Goal: Information Seeking & Learning: Learn about a topic

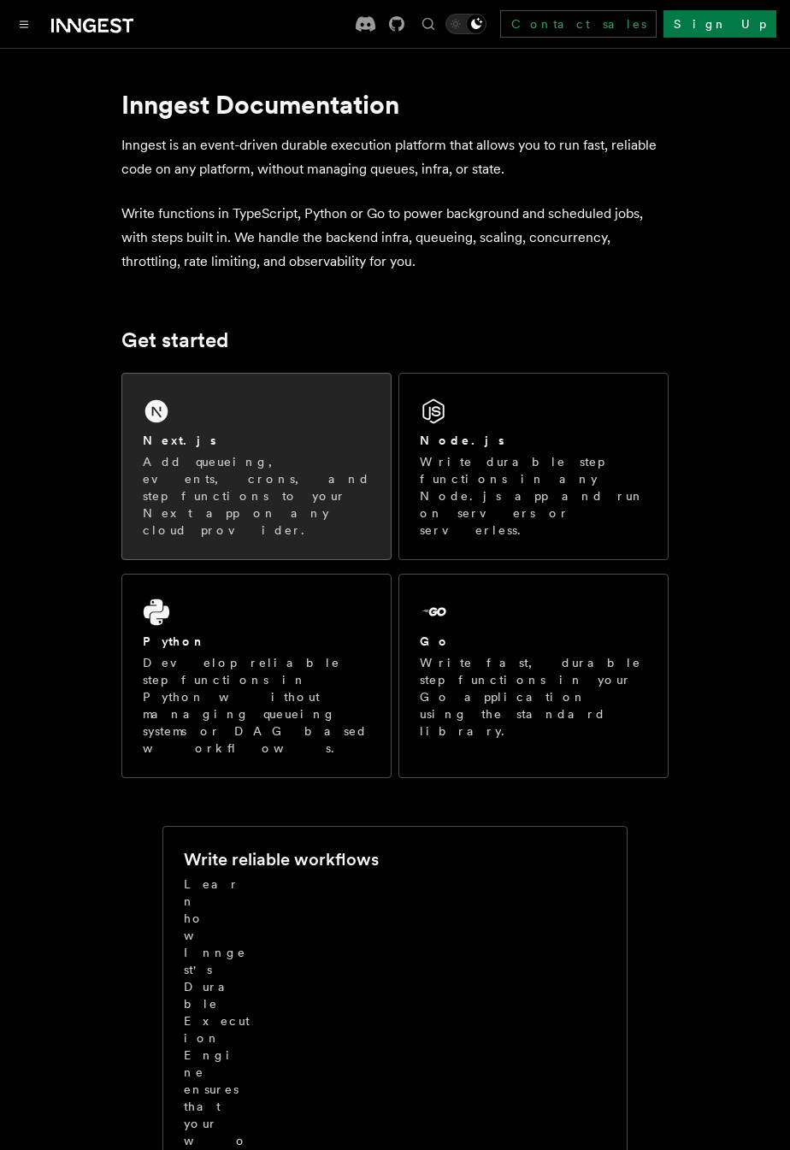
click at [149, 490] on p "Add queueing, events, crons, and step functions to your Next app on any cloud p…" at bounding box center [256, 495] width 227 height 85
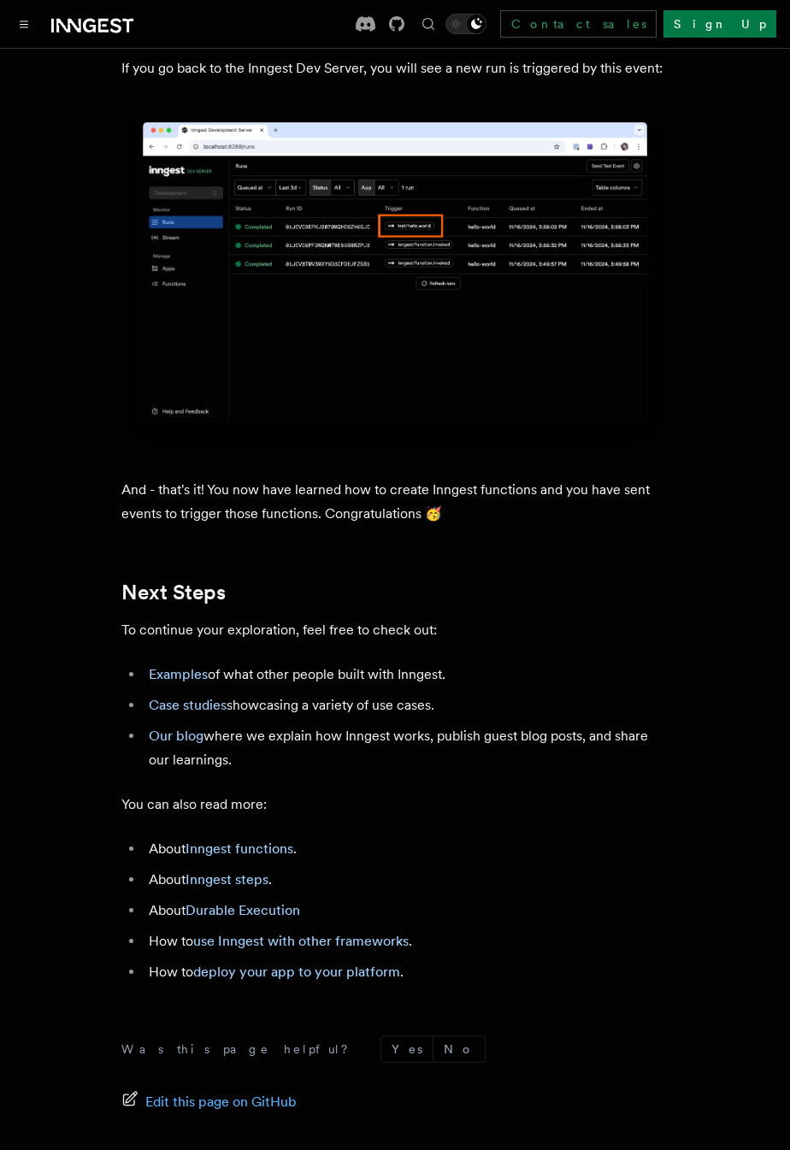
scroll to position [9458, 0]
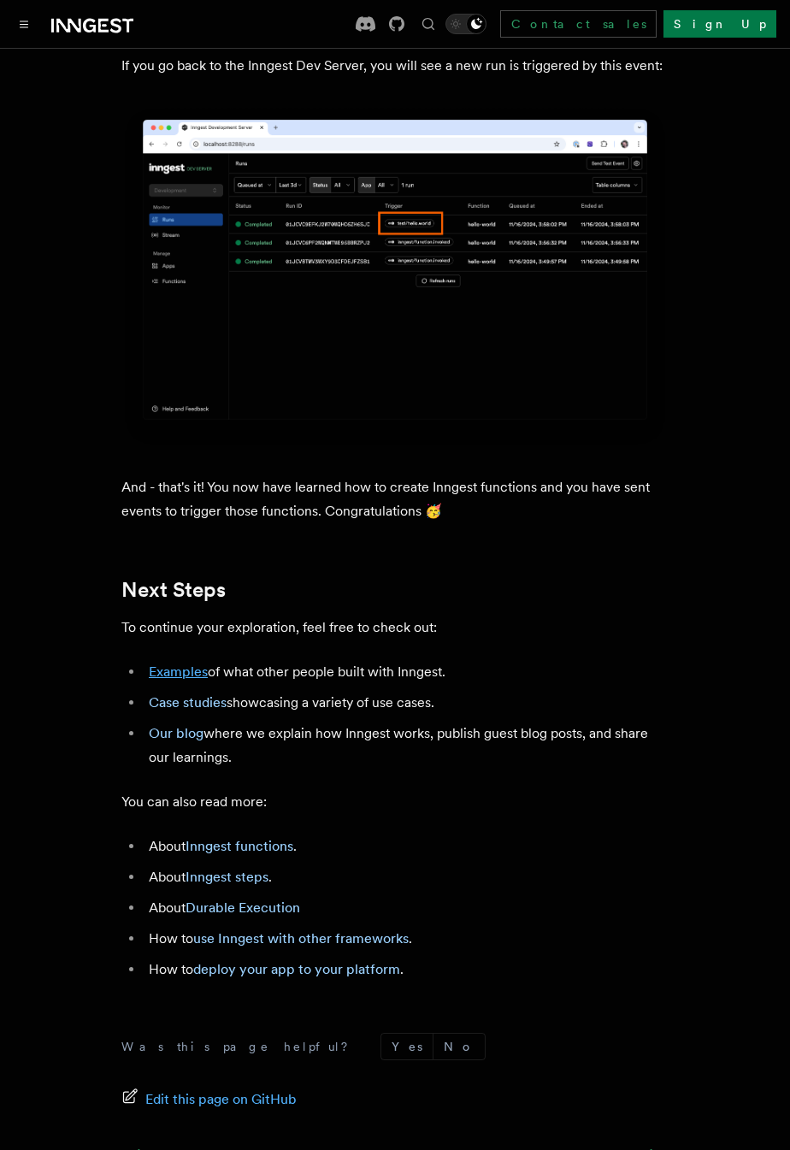
click at [195, 663] on link "Examples" at bounding box center [178, 671] width 59 height 16
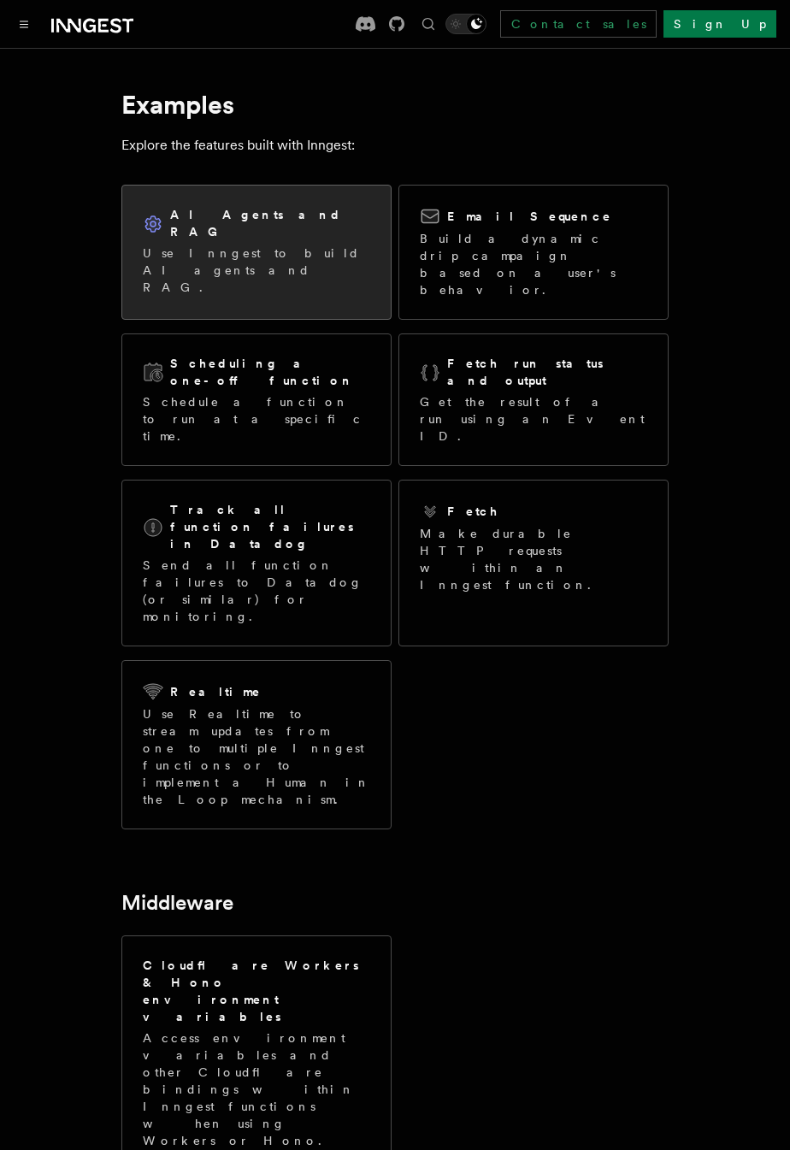
click at [308, 245] on p "Use Inngest to build AI agents and RAG." at bounding box center [256, 270] width 227 height 51
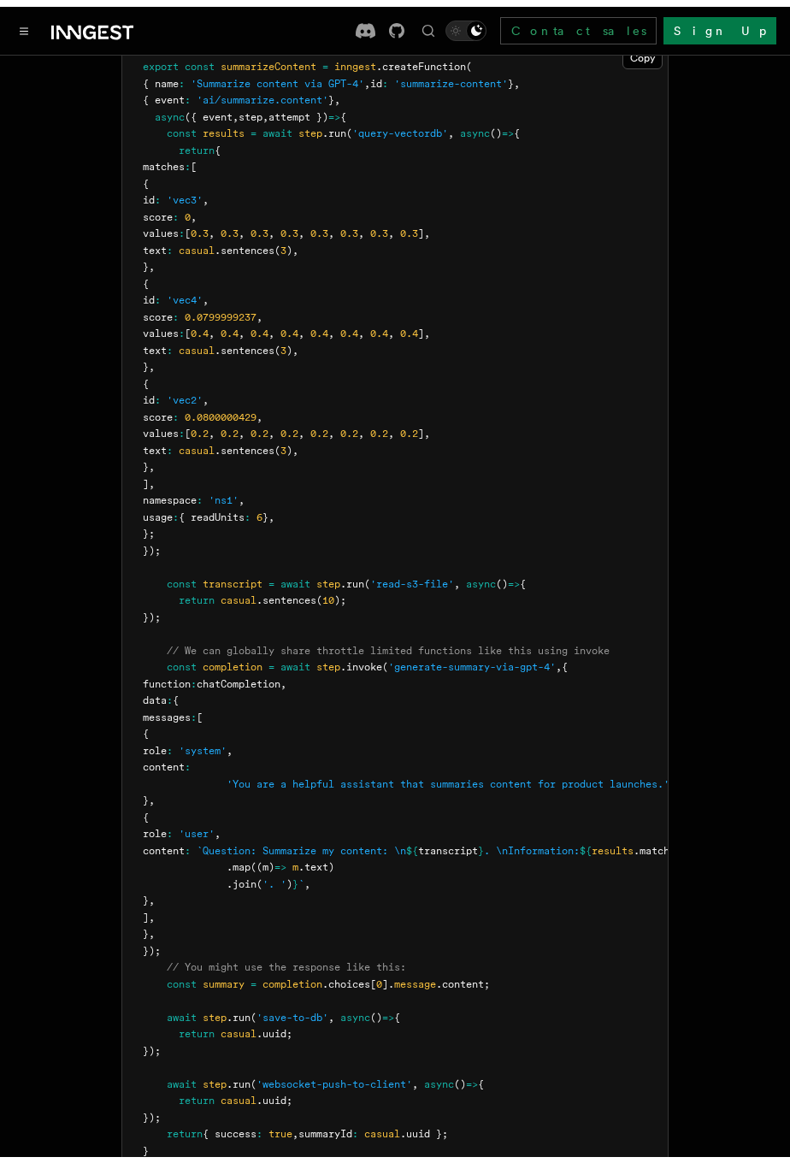
scroll to position [0, 129]
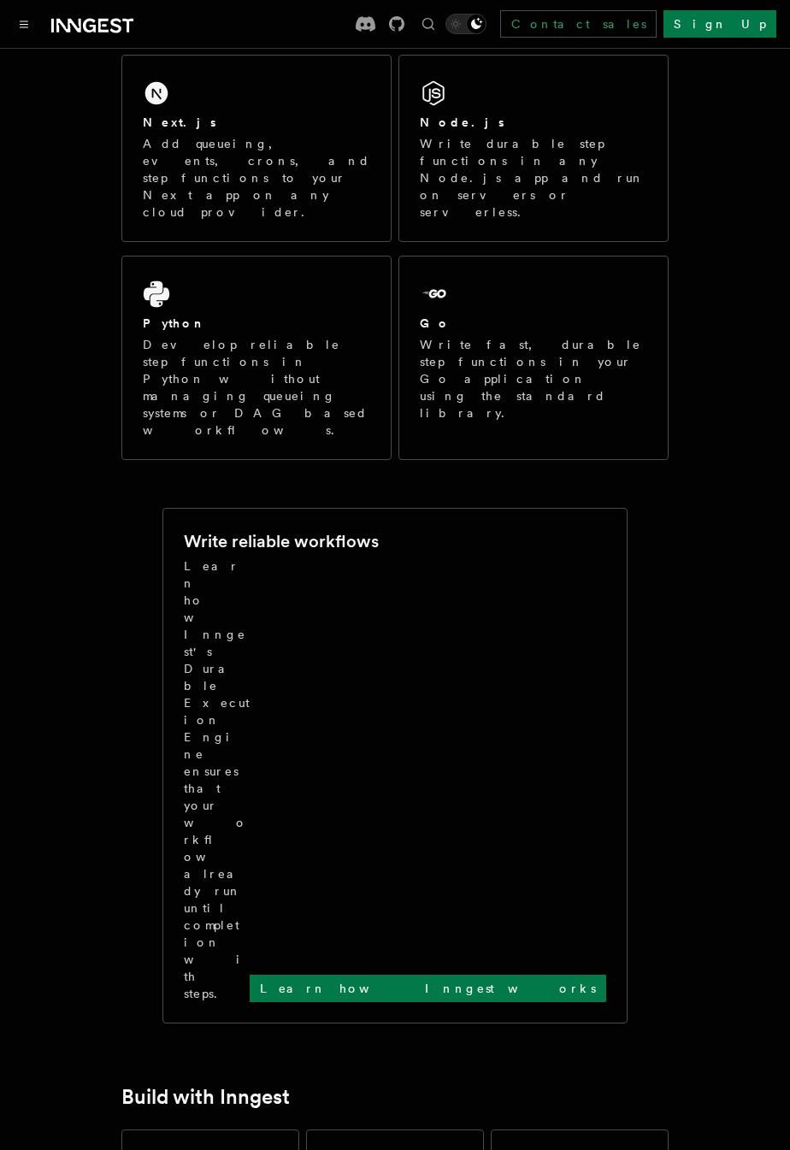
scroll to position [321, 0]
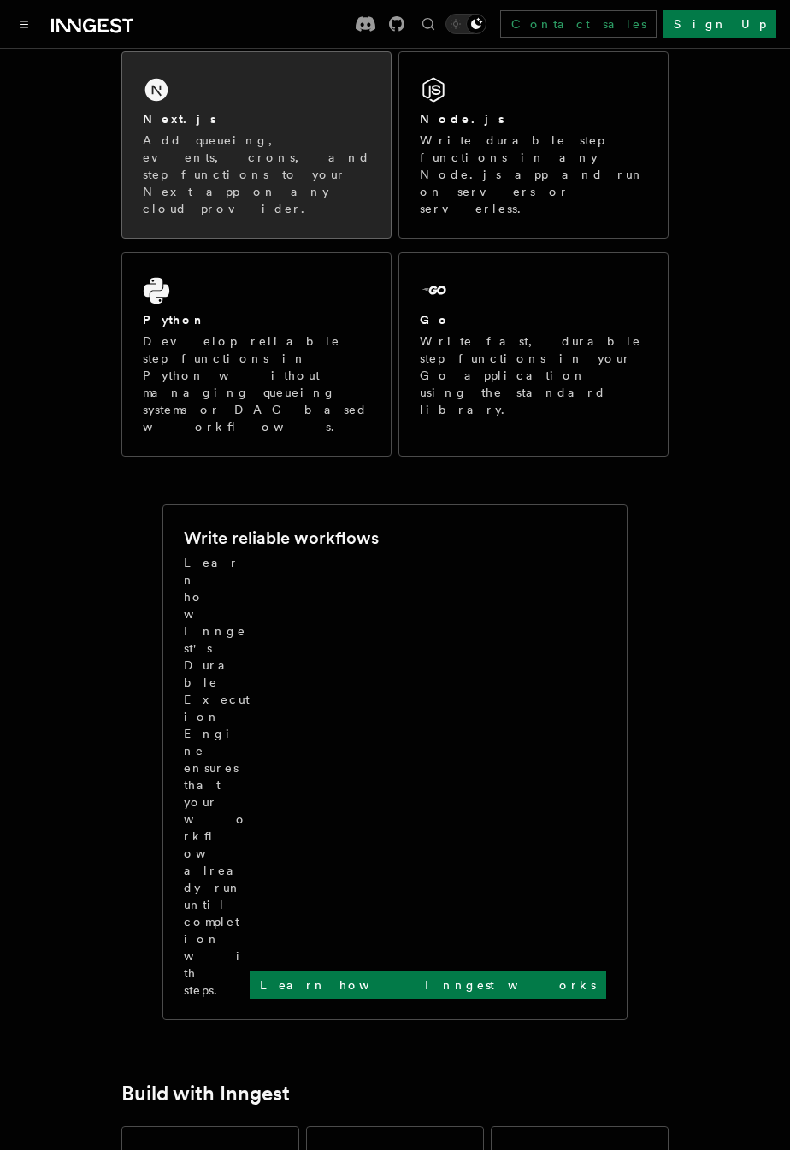
click at [205, 122] on div "Next.js" at bounding box center [256, 119] width 227 height 18
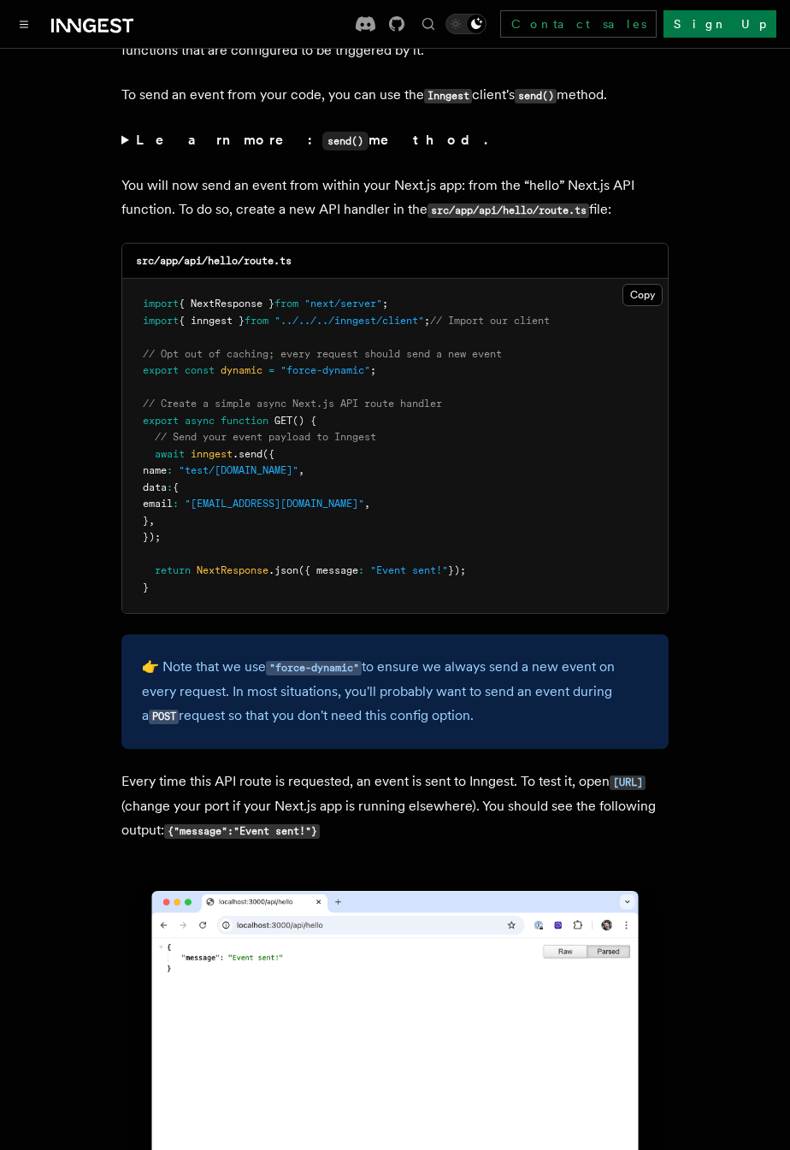
scroll to position [9540, 0]
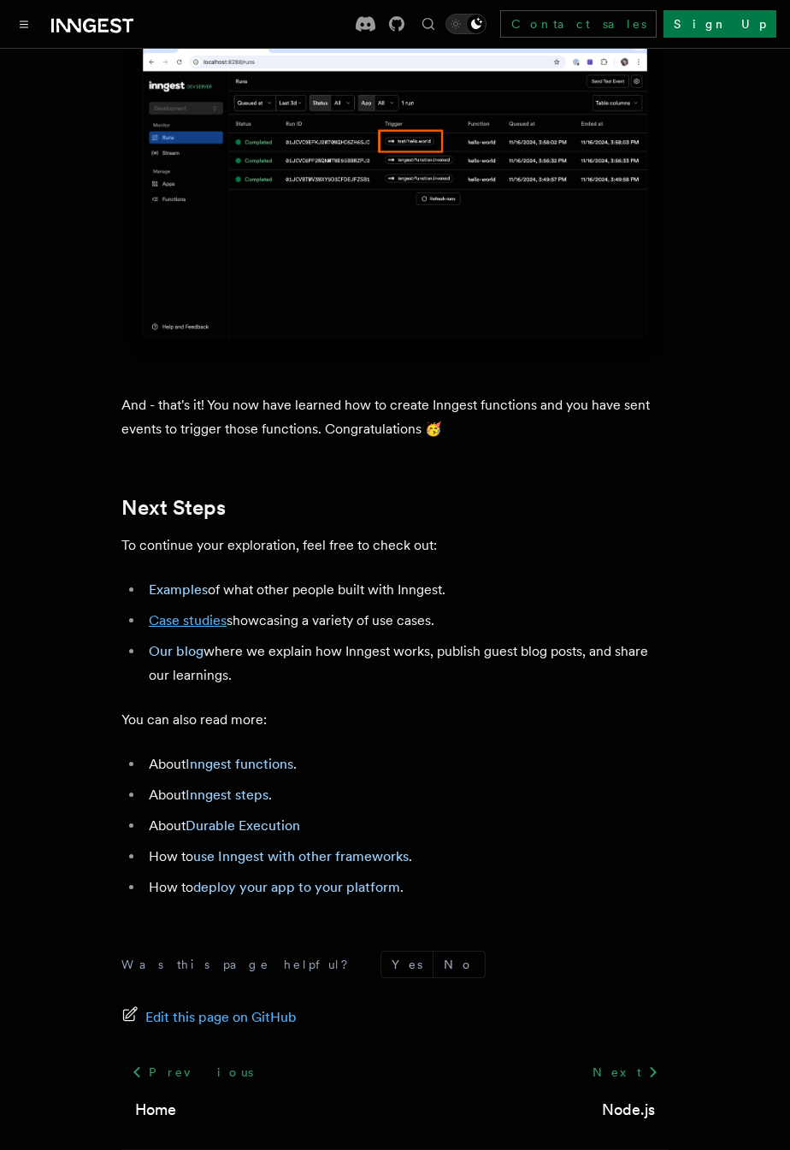
click at [173, 612] on link "Case studies" at bounding box center [188, 620] width 78 height 16
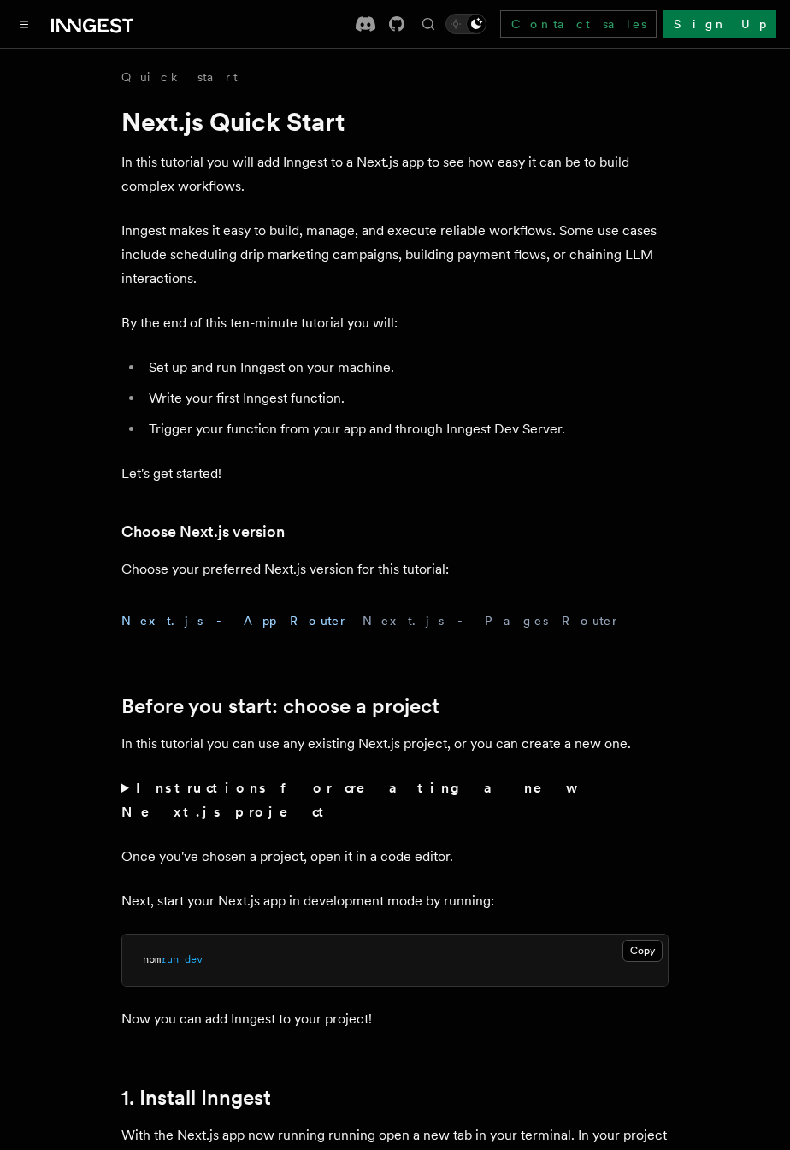
scroll to position [9540, 0]
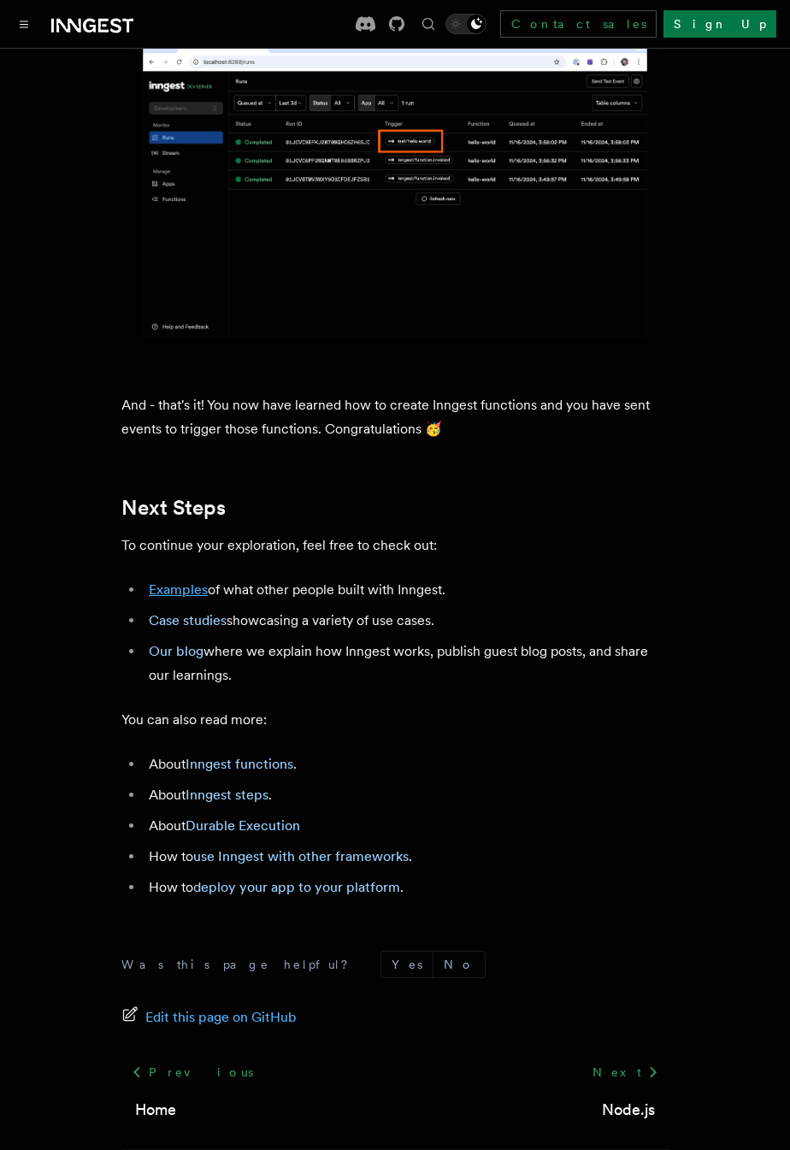
click at [160, 581] on link "Examples" at bounding box center [178, 589] width 59 height 16
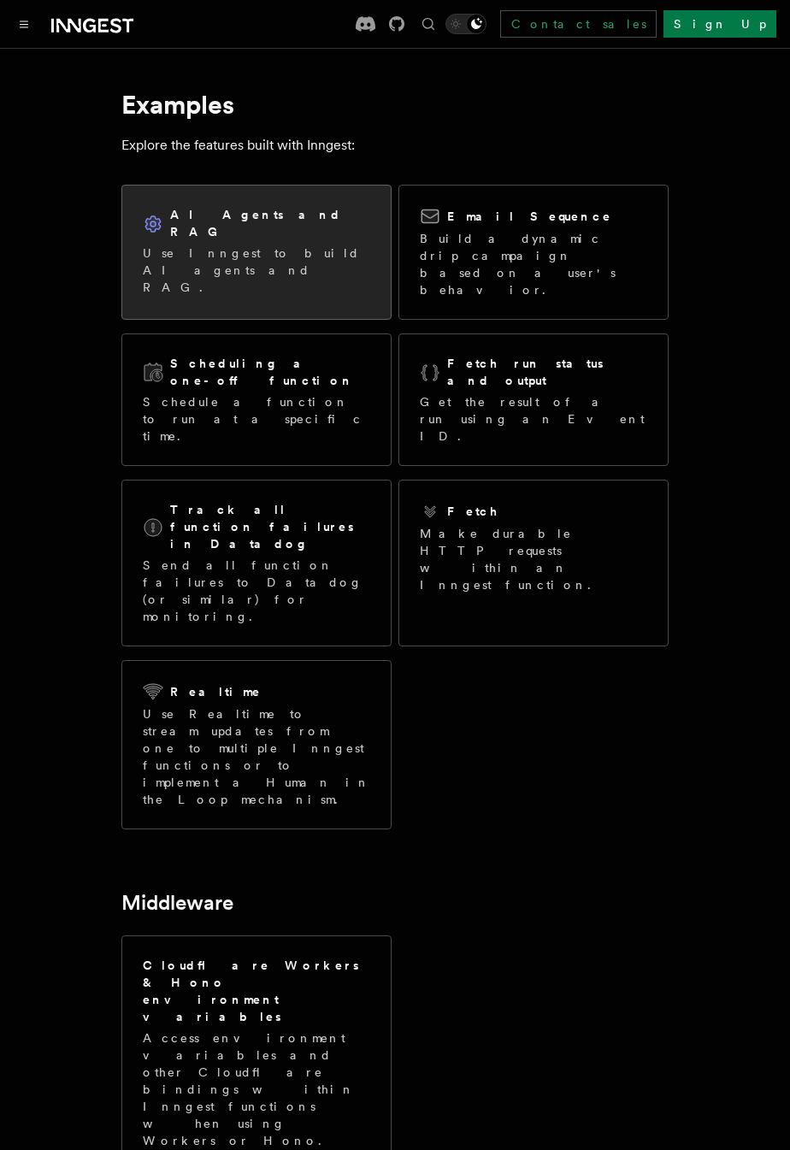
click at [336, 227] on div "AI Agents and RAG Use Inngest to build AI agents and RAG." at bounding box center [256, 251] width 227 height 90
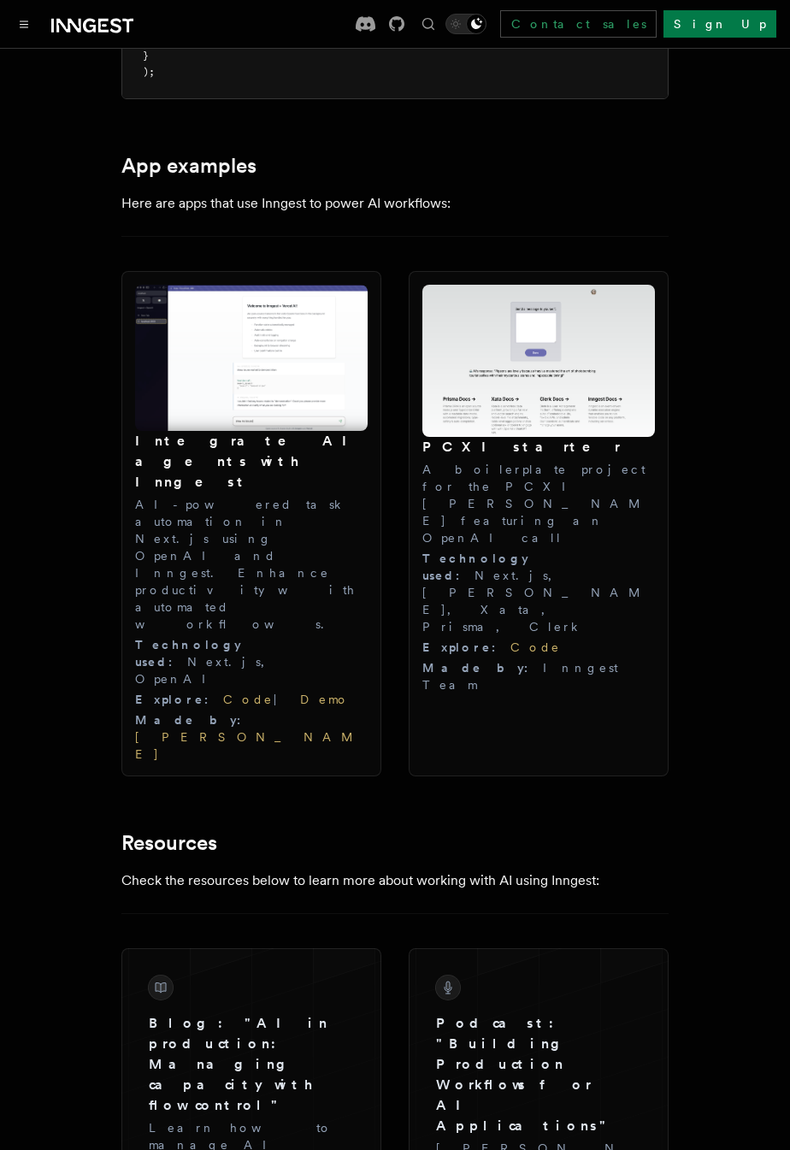
scroll to position [1713, 0]
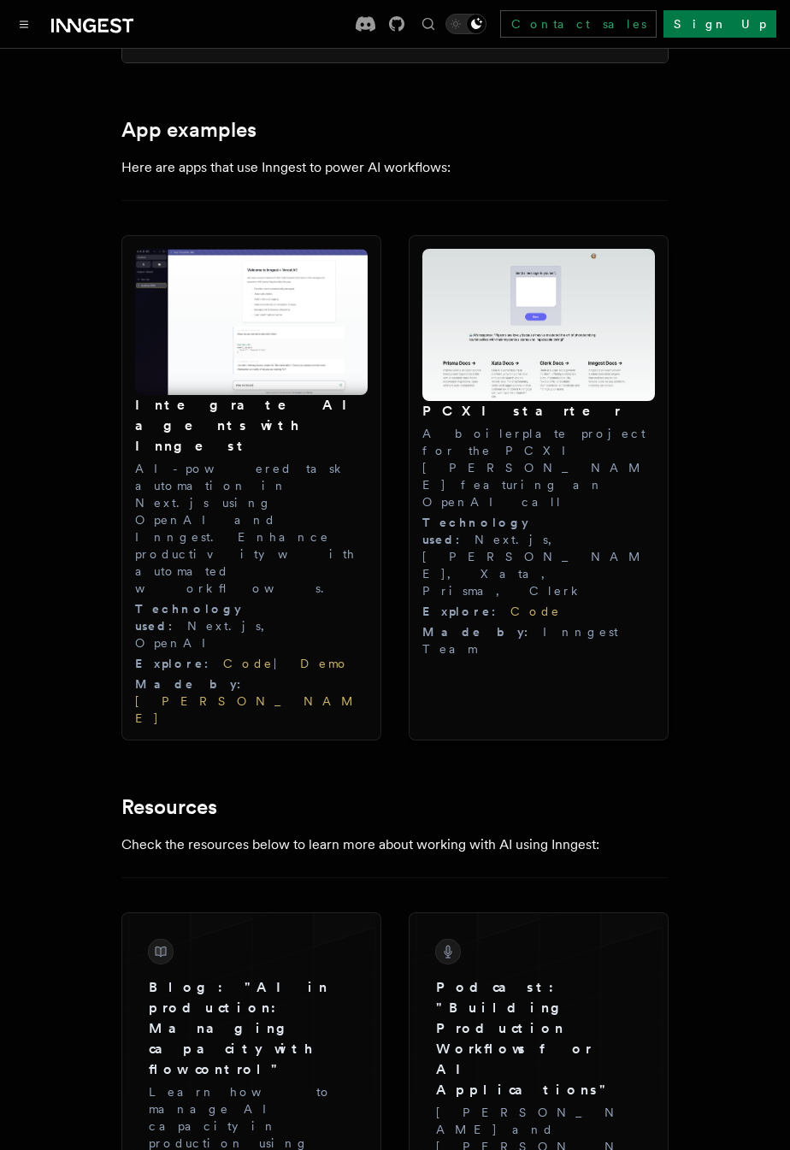
click at [634, 499] on div "PCXI starter A boilerplate project for the PCXI stack featuring an OpenAI call …" at bounding box center [538, 529] width 233 height 256
click at [642, 603] on div "Explore : Code" at bounding box center [538, 611] width 233 height 17
click at [598, 603] on div "Explore : Code" at bounding box center [538, 611] width 233 height 17
click at [510, 604] on link "Code" at bounding box center [535, 611] width 50 height 14
